Goal: Navigation & Orientation: Find specific page/section

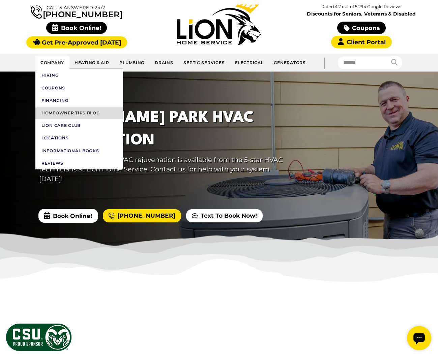
scroll to position [58, 0]
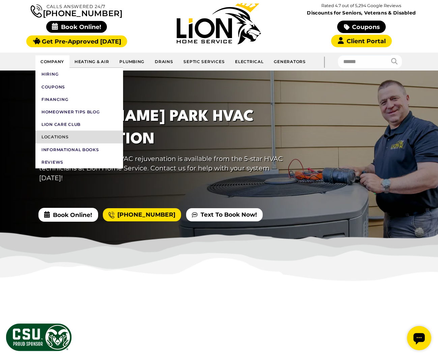
click at [58, 136] on link "Locations" at bounding box center [79, 136] width 88 height 12
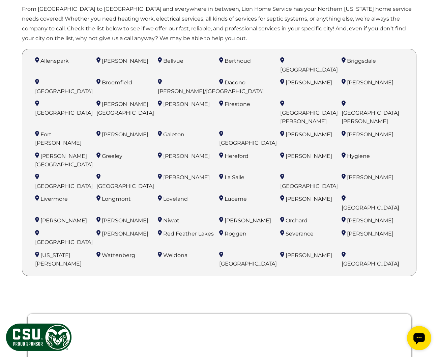
scroll to position [489, 0]
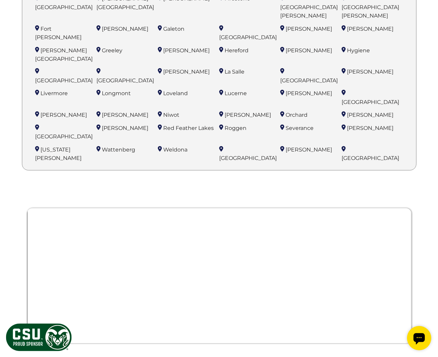
click at [36, 233] on div at bounding box center [219, 283] width 384 height 183
click at [36, 232] on div at bounding box center [219, 283] width 384 height 183
click at [37, 232] on div at bounding box center [219, 283] width 384 height 183
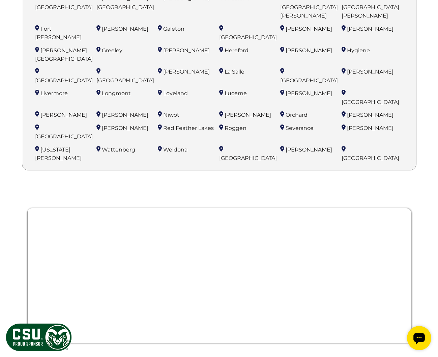
click at [37, 232] on div at bounding box center [219, 283] width 384 height 183
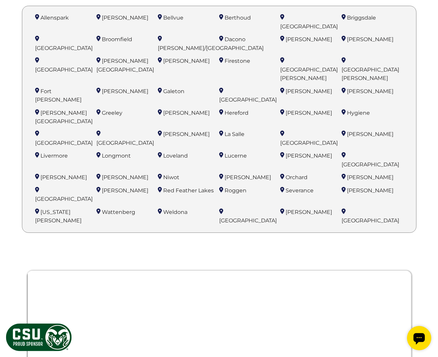
scroll to position [372, 0]
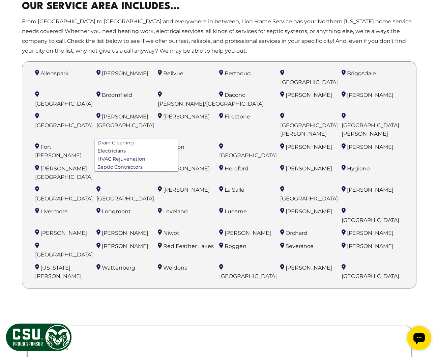
click at [119, 113] on span "[PERSON_NAME][GEOGRAPHIC_DATA]" at bounding box center [125, 120] width 58 height 15
click at [100, 112] on li "[PERSON_NAME] Park Drain Cleaning Electricians HVAC Rejuvenation Septic Contrac…" at bounding box center [126, 126] width 61 height 28
click at [125, 113] on span "[PERSON_NAME][GEOGRAPHIC_DATA]" at bounding box center [125, 120] width 58 height 15
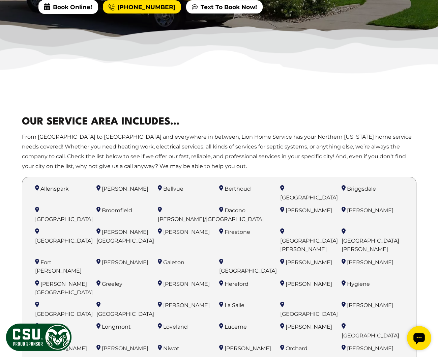
scroll to position [215, 0]
